Goal: Check status: Check status

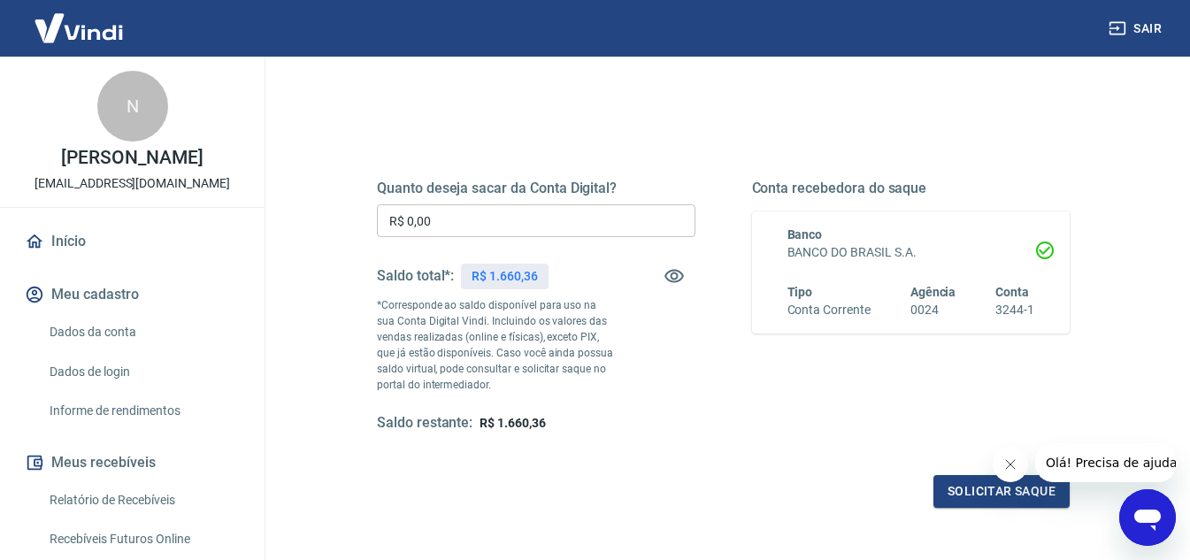
scroll to position [177, 0]
click at [1003, 460] on icon "Fechar mensagem da empresa" at bounding box center [1009, 464] width 14 height 14
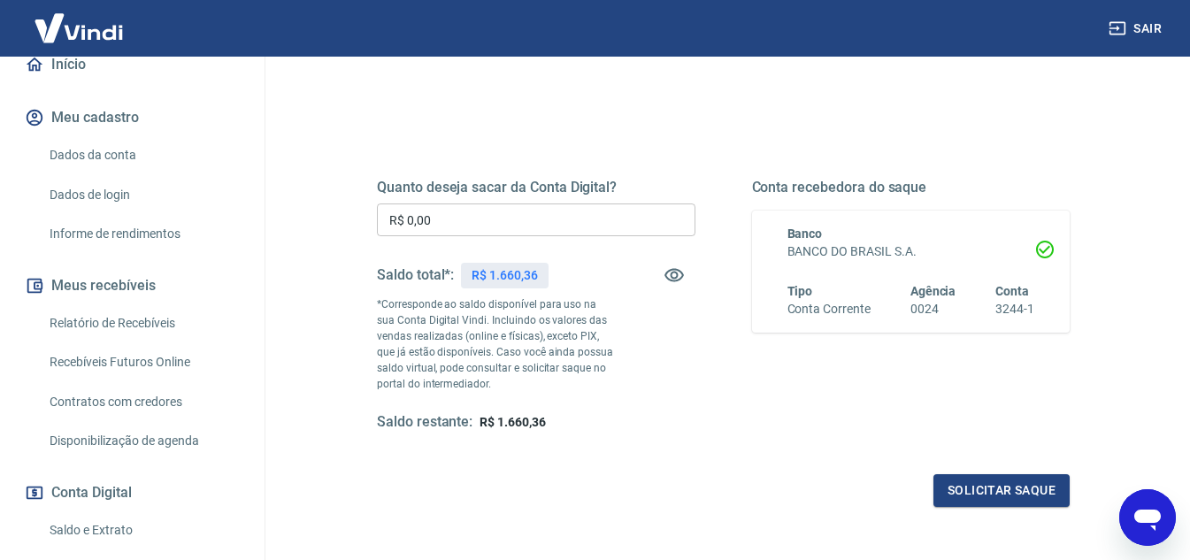
click at [162, 341] on link "Relatório de Recebíveis" at bounding box center [142, 323] width 201 height 36
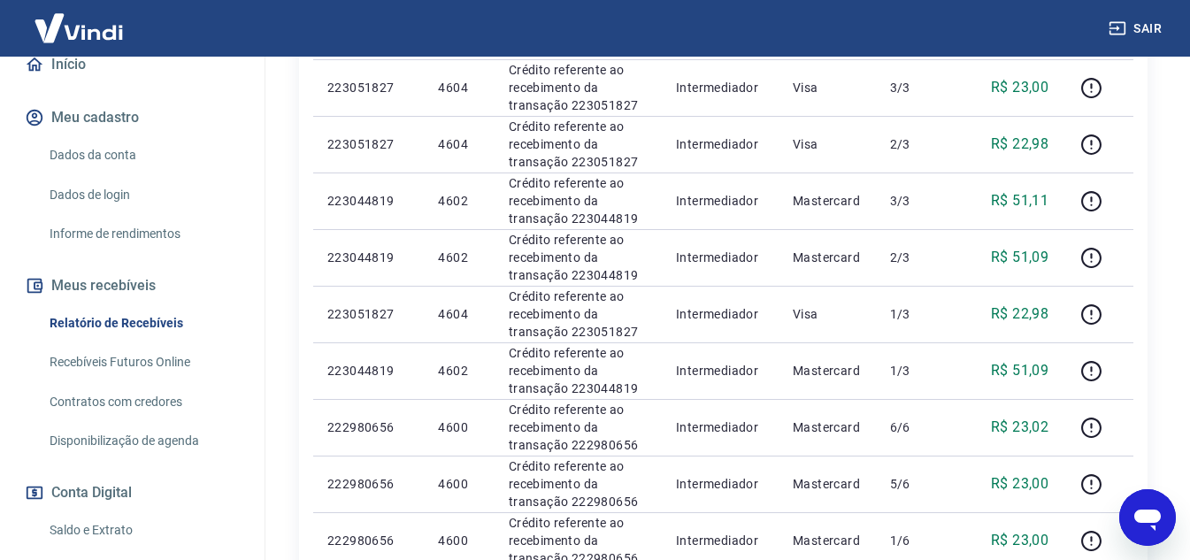
scroll to position [1061, 0]
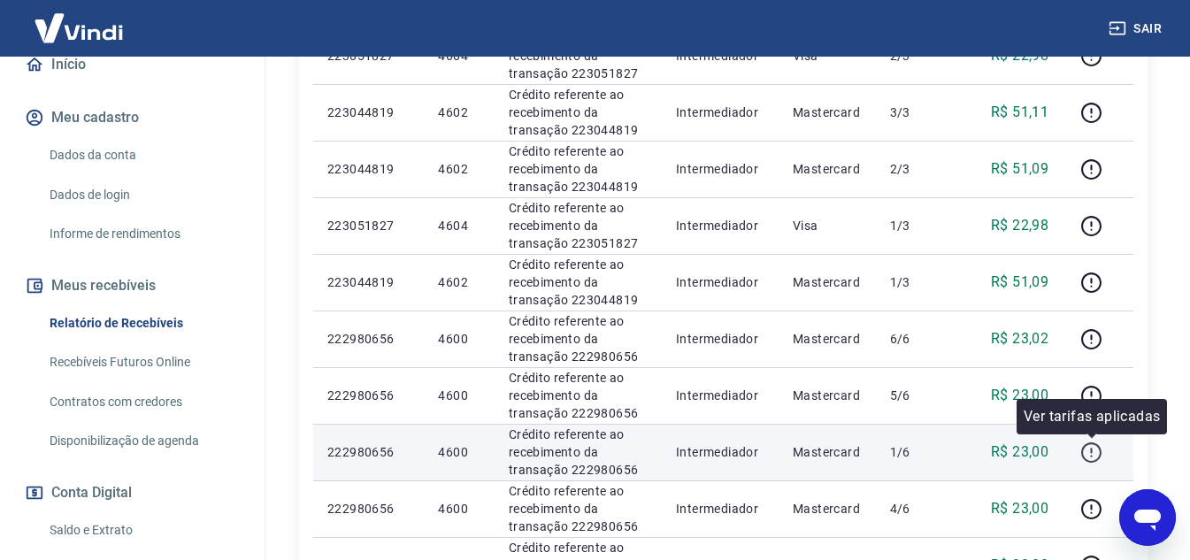
click at [1083, 454] on icon "button" at bounding box center [1091, 452] width 20 height 20
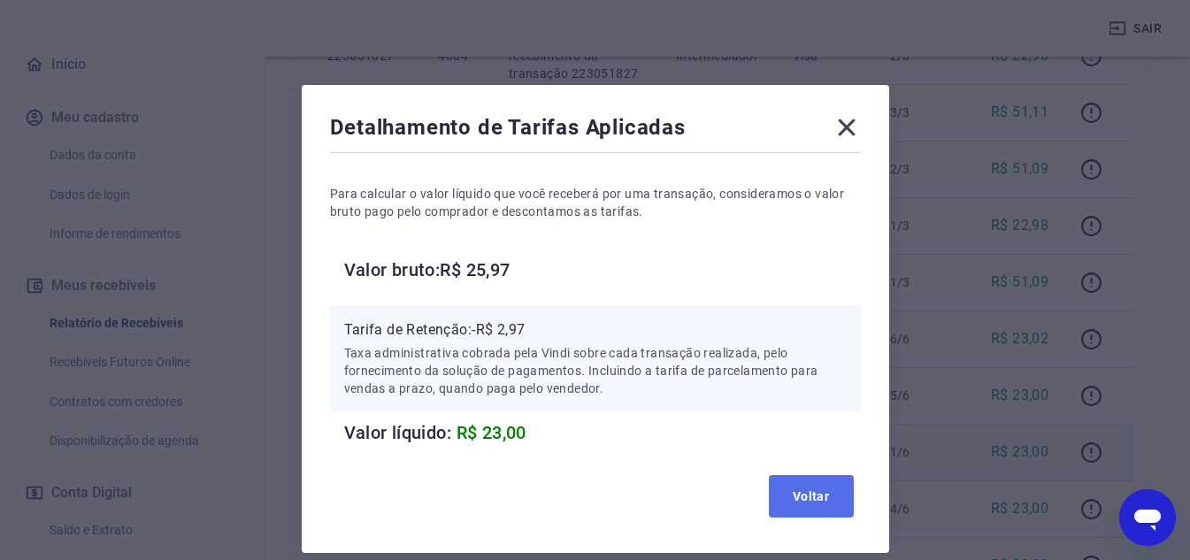
click at [823, 497] on button "Voltar" at bounding box center [811, 496] width 85 height 42
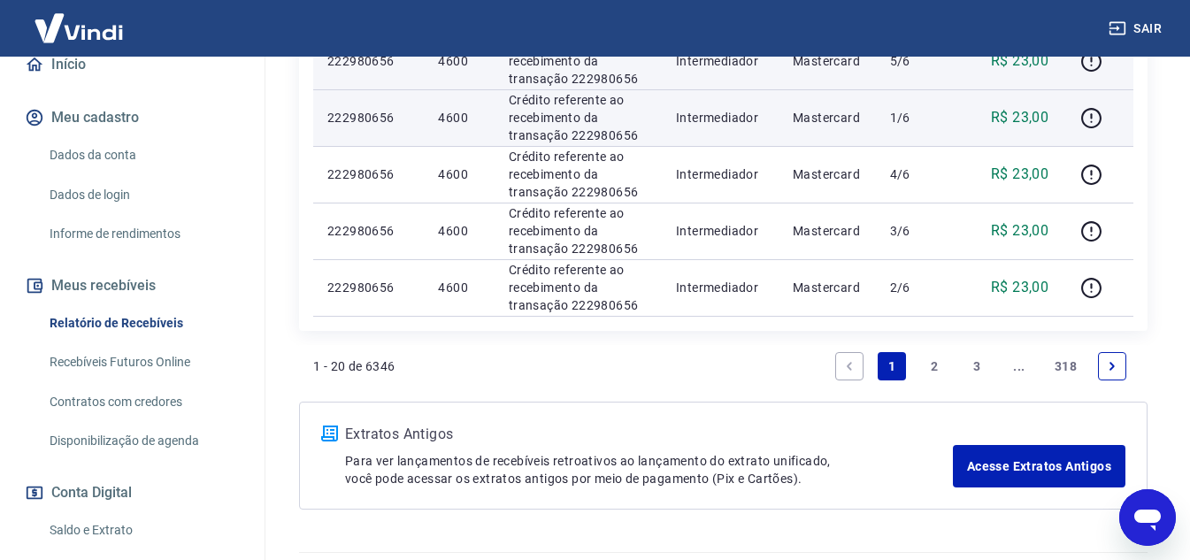
scroll to position [1443, 0]
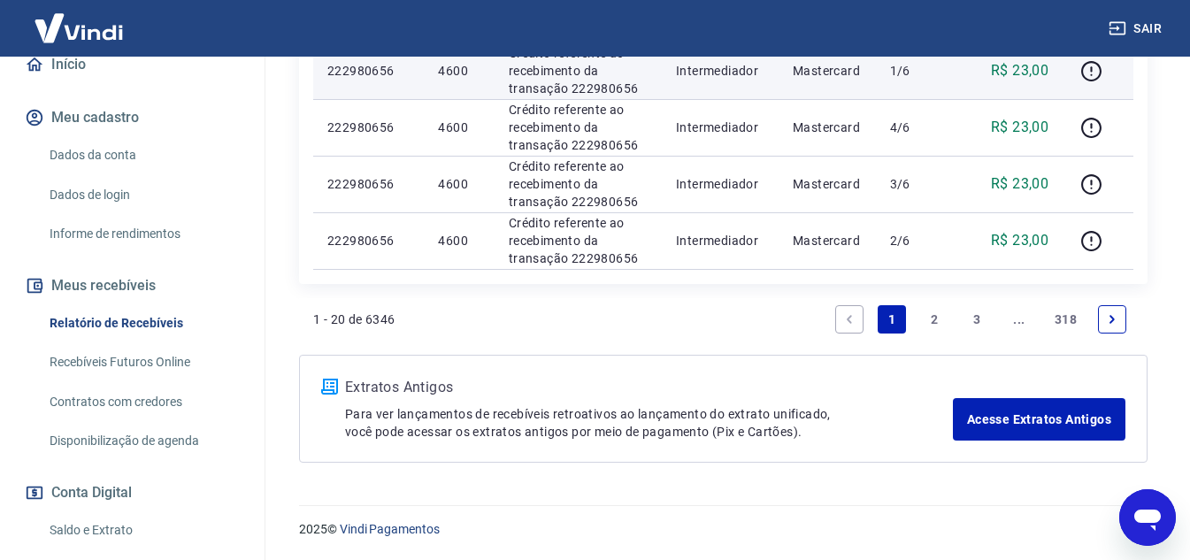
click at [928, 311] on link "2" at bounding box center [934, 319] width 28 height 28
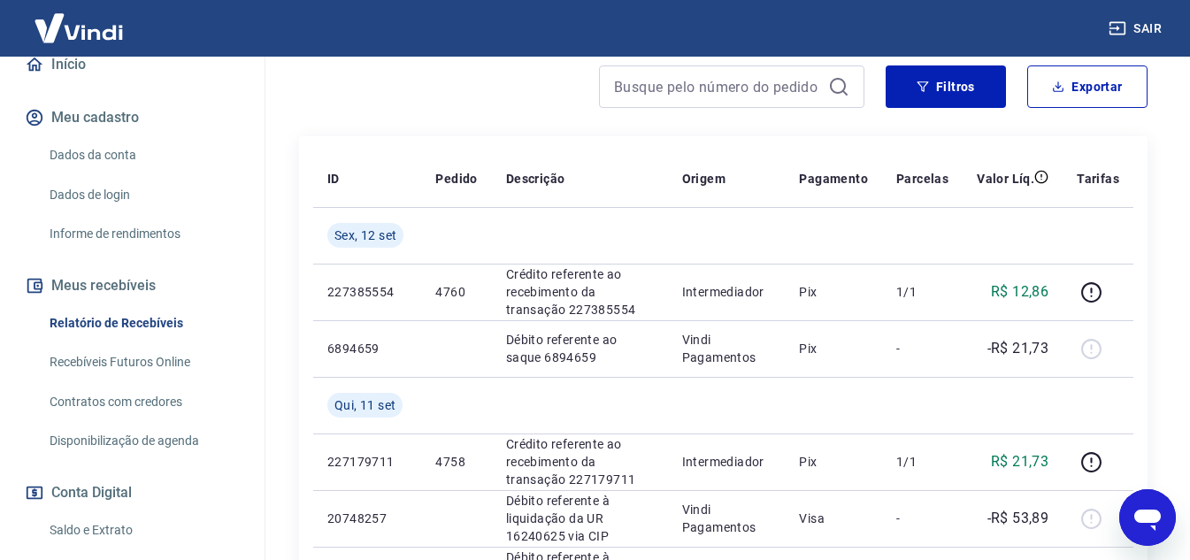
scroll to position [261, 0]
